Goal: Transaction & Acquisition: Purchase product/service

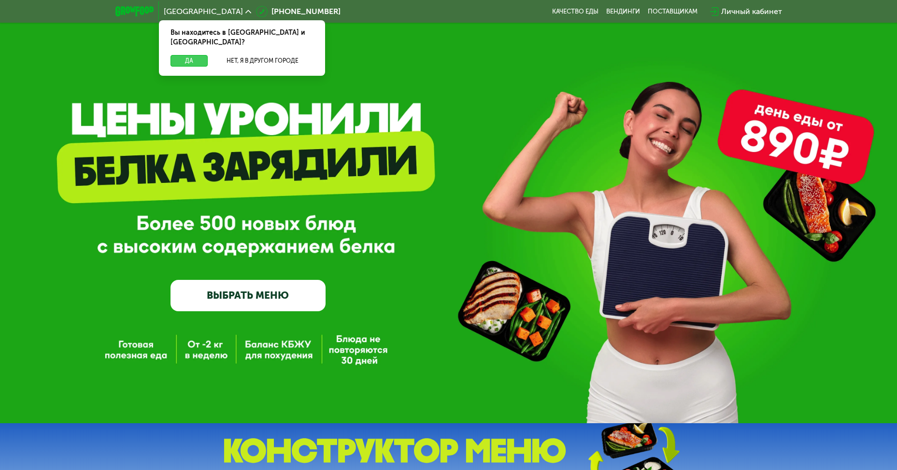
click at [201, 55] on button "Да" at bounding box center [189, 61] width 37 height 12
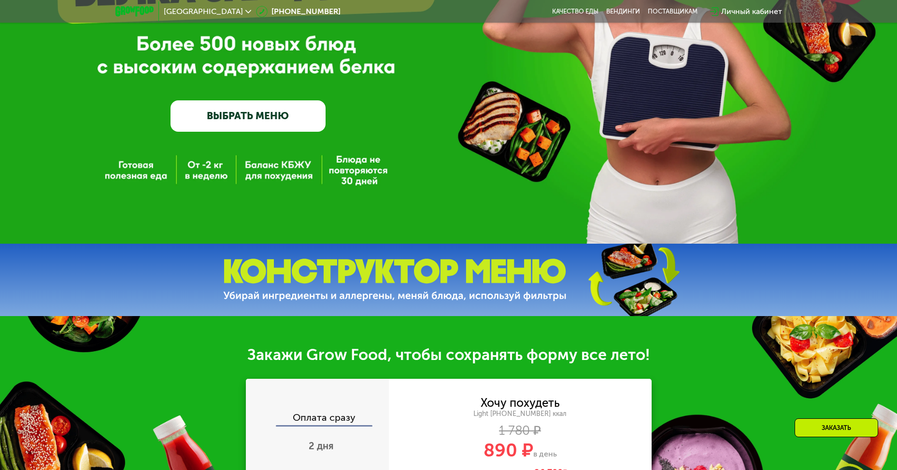
scroll to position [193, 0]
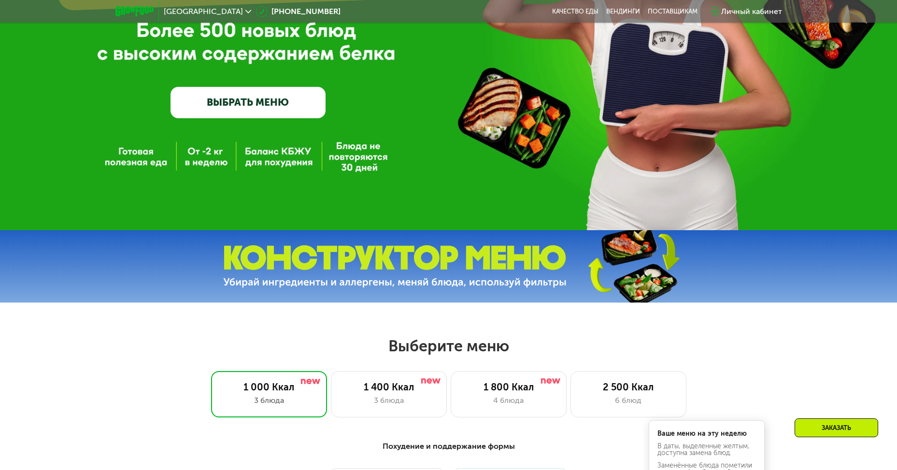
click at [269, 155] on div "GrowFood — доставка правильного питания ВЫБРАТЬ МЕНЮ" at bounding box center [448, 19] width 897 height 424
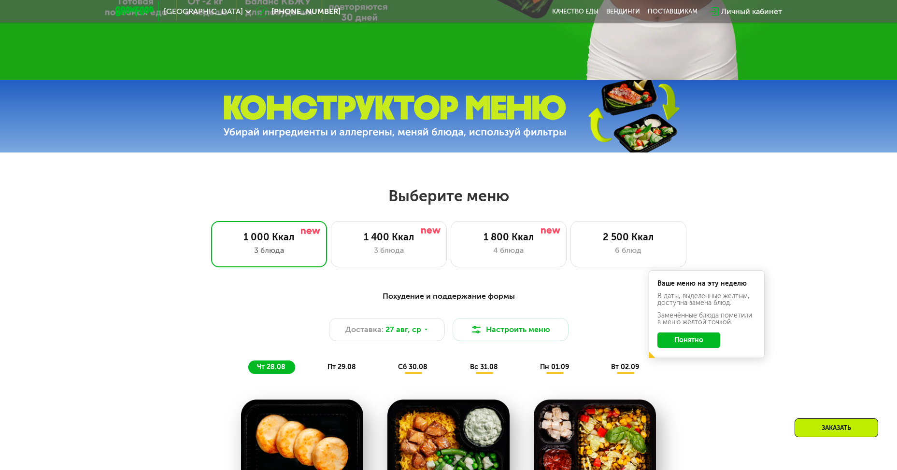
scroll to position [386, 0]
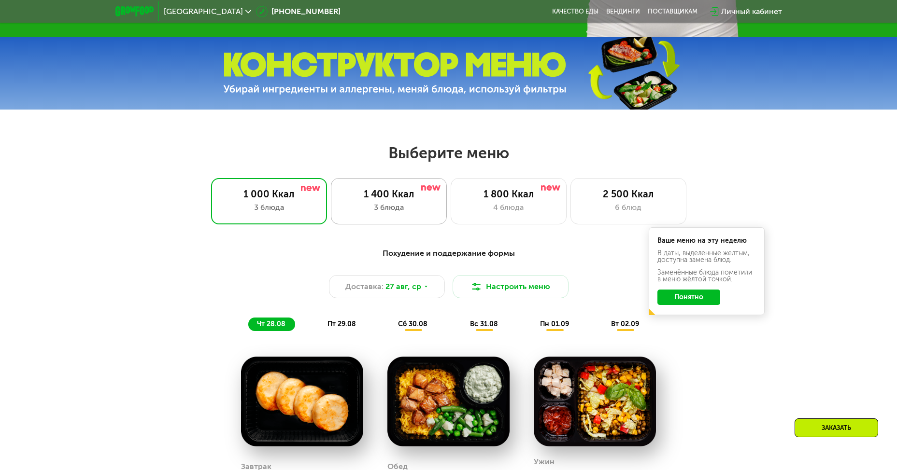
click at [451, 204] on div "1 400 Ккал 3 блюда" at bounding box center [509, 201] width 116 height 46
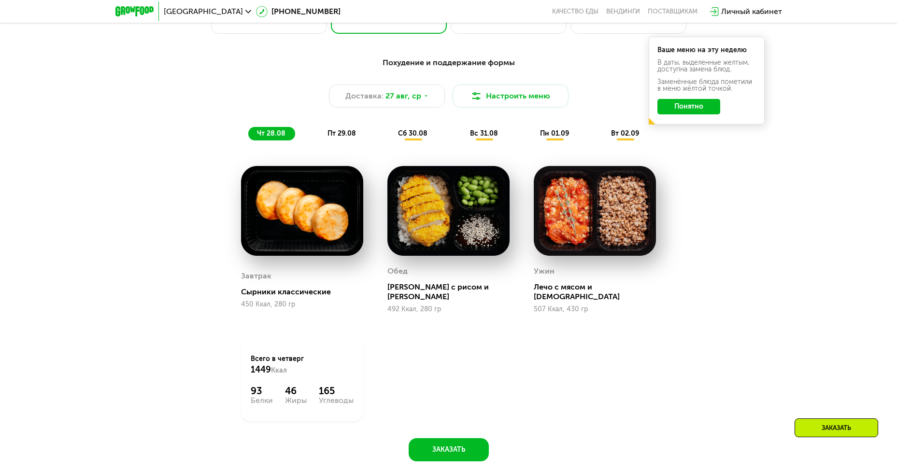
scroll to position [580, 0]
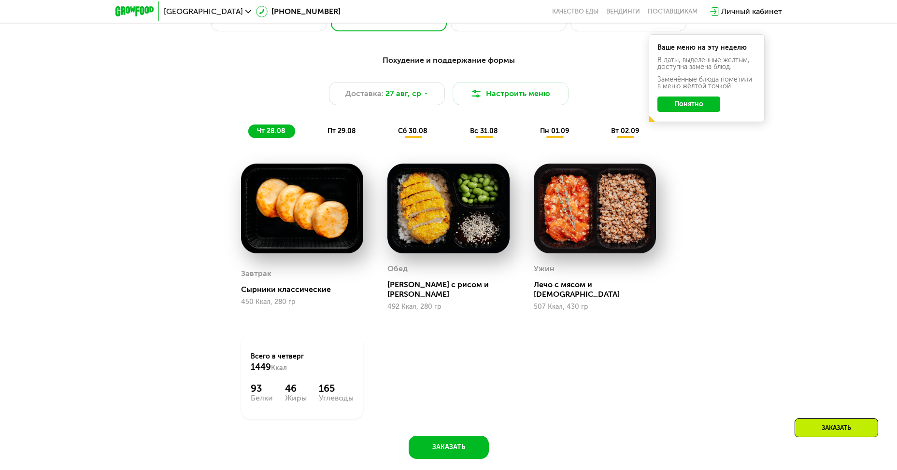
click at [345, 135] on span "пт 29.08" at bounding box center [341, 131] width 28 height 8
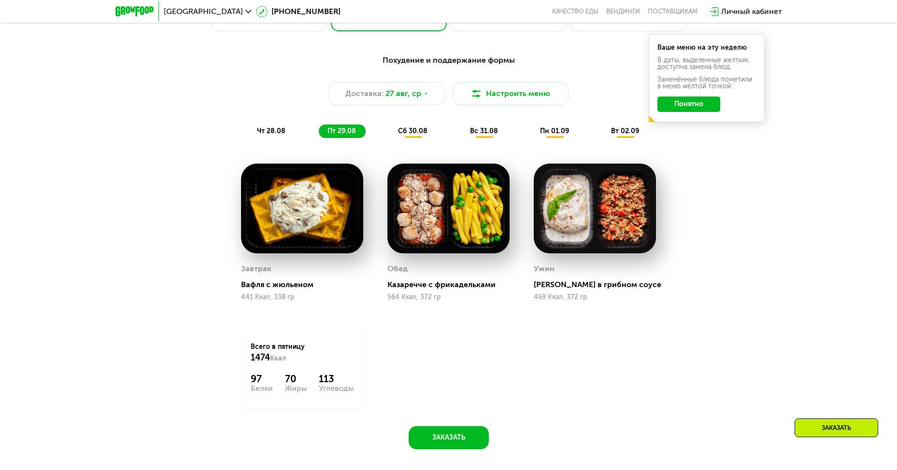
click at [272, 130] on span "чт 28.08" at bounding box center [271, 131] width 28 height 8
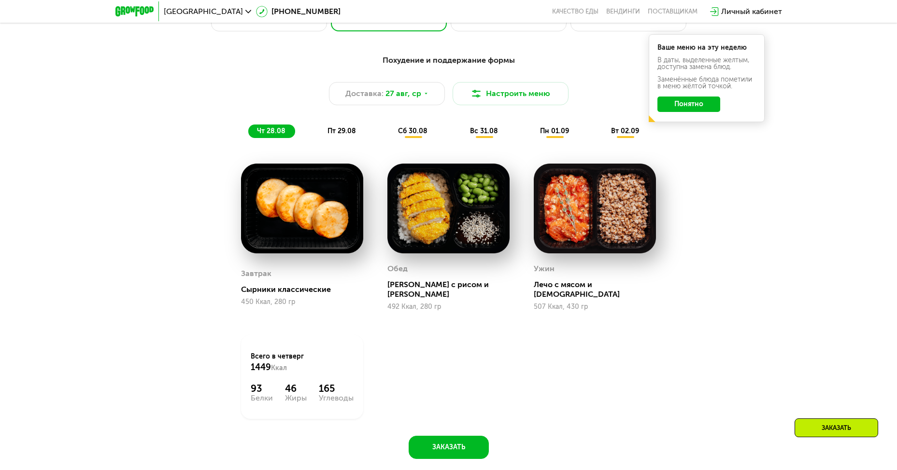
click at [339, 134] on span "пт 29.08" at bounding box center [341, 131] width 28 height 8
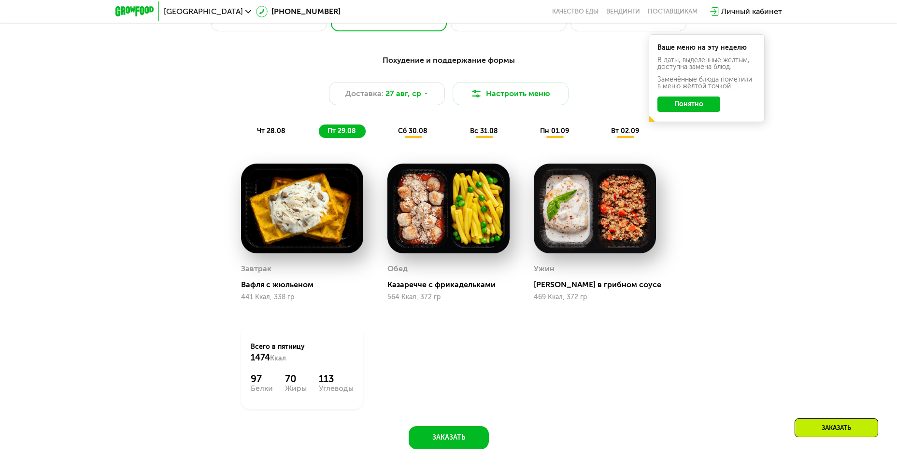
click at [403, 135] on span "сб 30.08" at bounding box center [412, 131] width 29 height 8
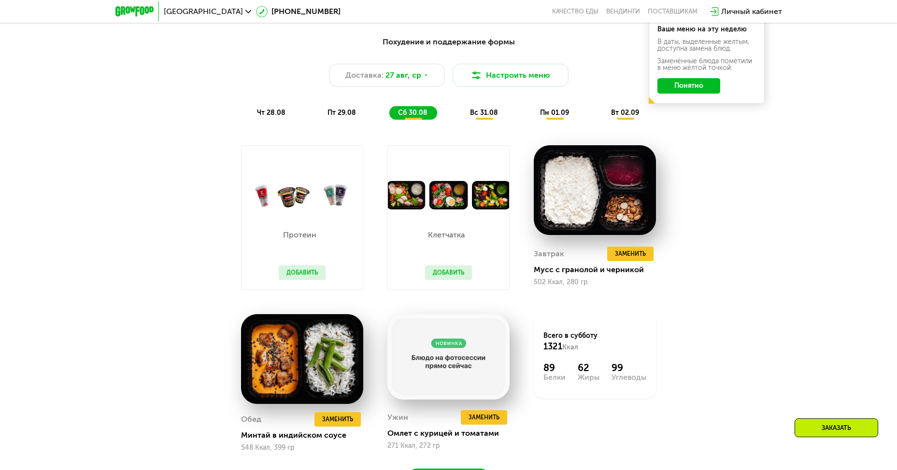
scroll to position [435, 0]
